Goal: Task Accomplishment & Management: Use online tool/utility

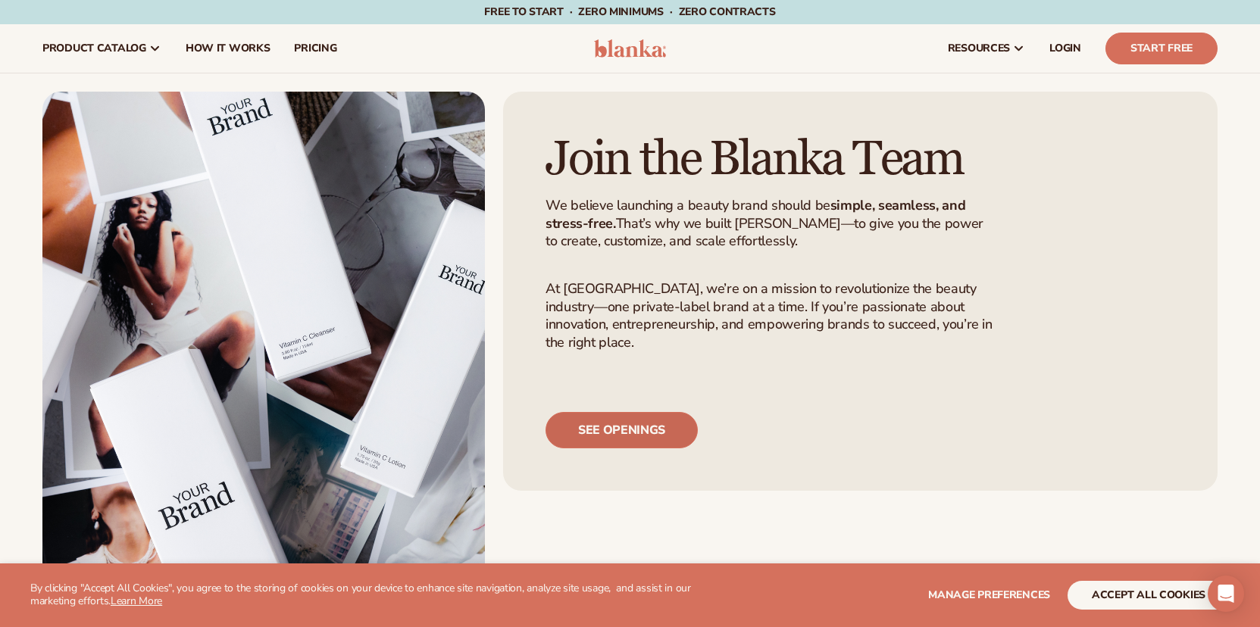
click at [606, 448] on link "See openings" at bounding box center [621, 430] width 152 height 36
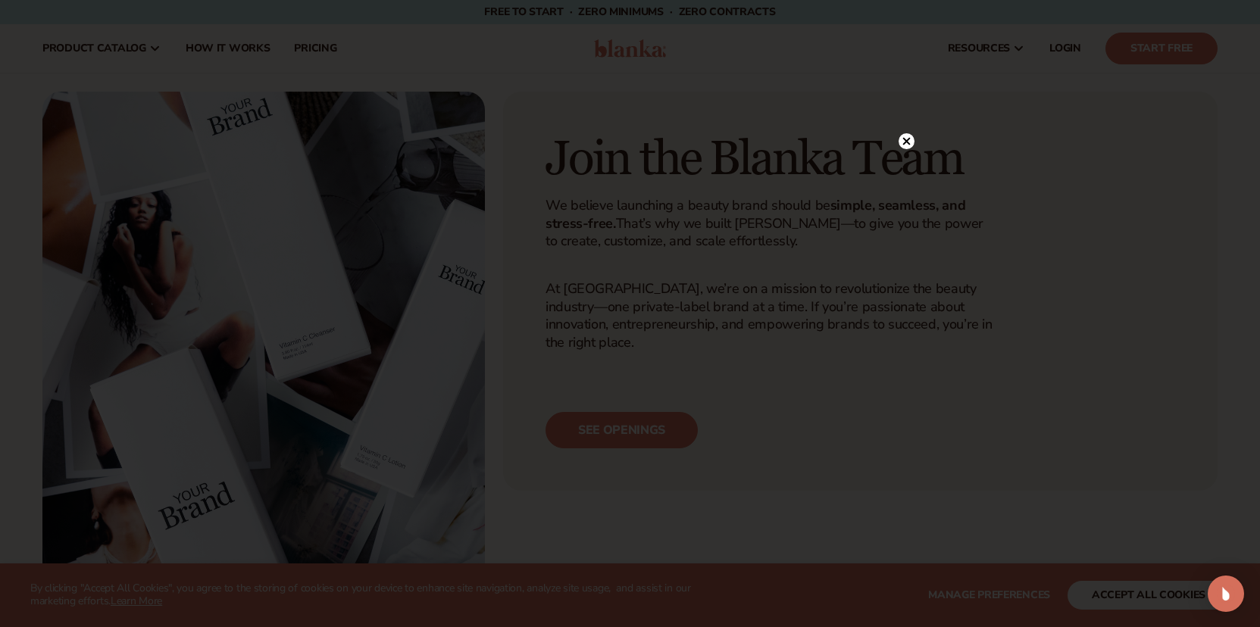
click at [904, 140] on icon at bounding box center [906, 141] width 8 height 8
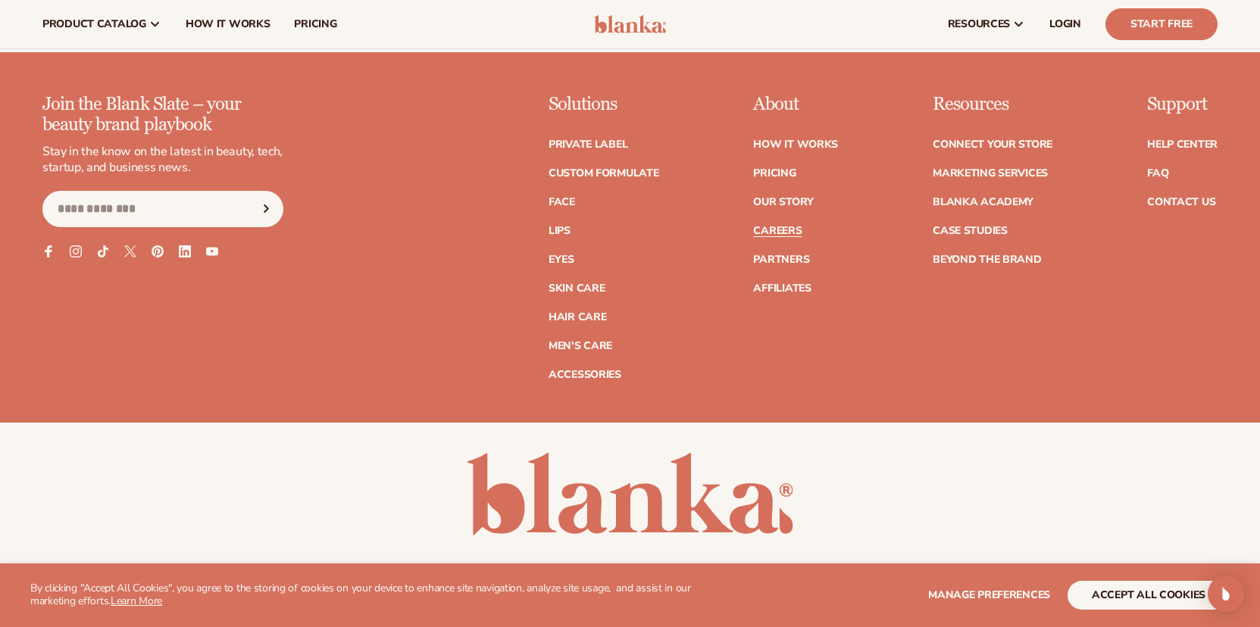
scroll to position [1353, 0]
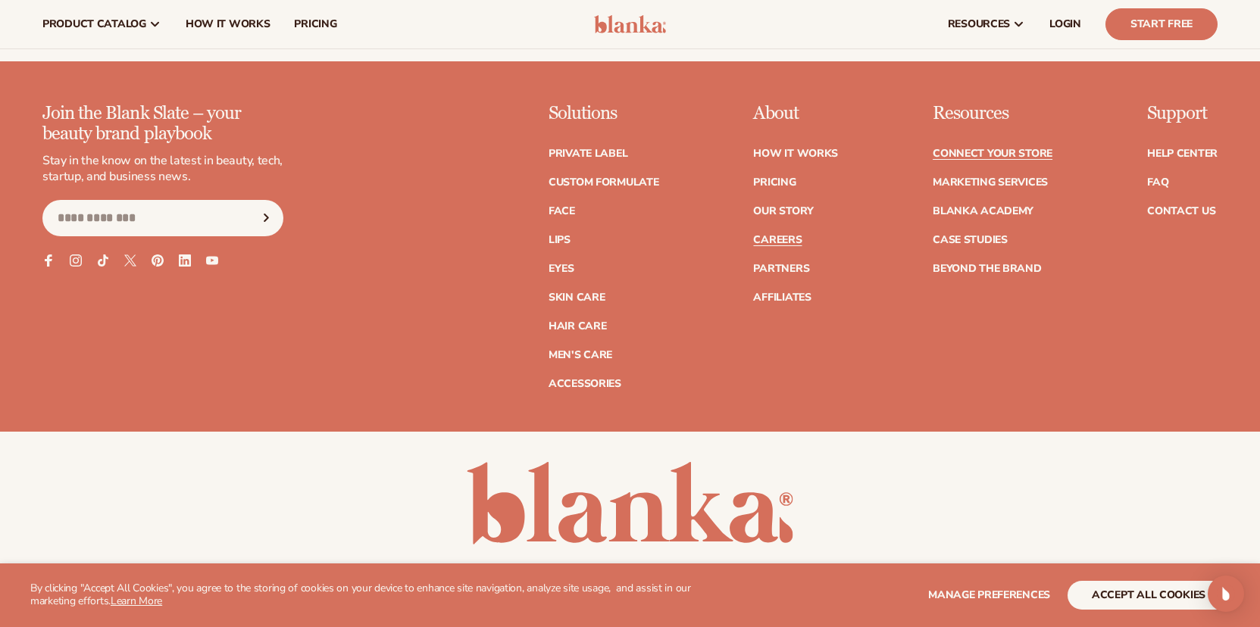
click at [1016, 148] on link "Connect your store" at bounding box center [992, 153] width 120 height 11
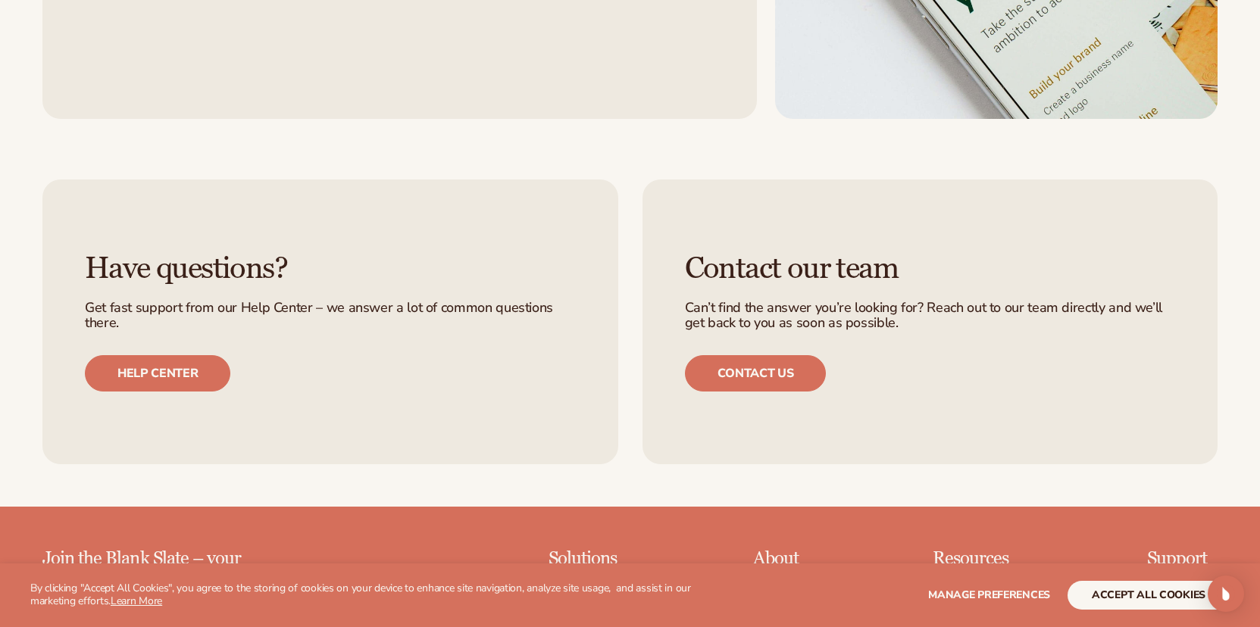
scroll to position [1566, 0]
